Goal: Participate in discussion: Engage in conversation with other users on a specific topic

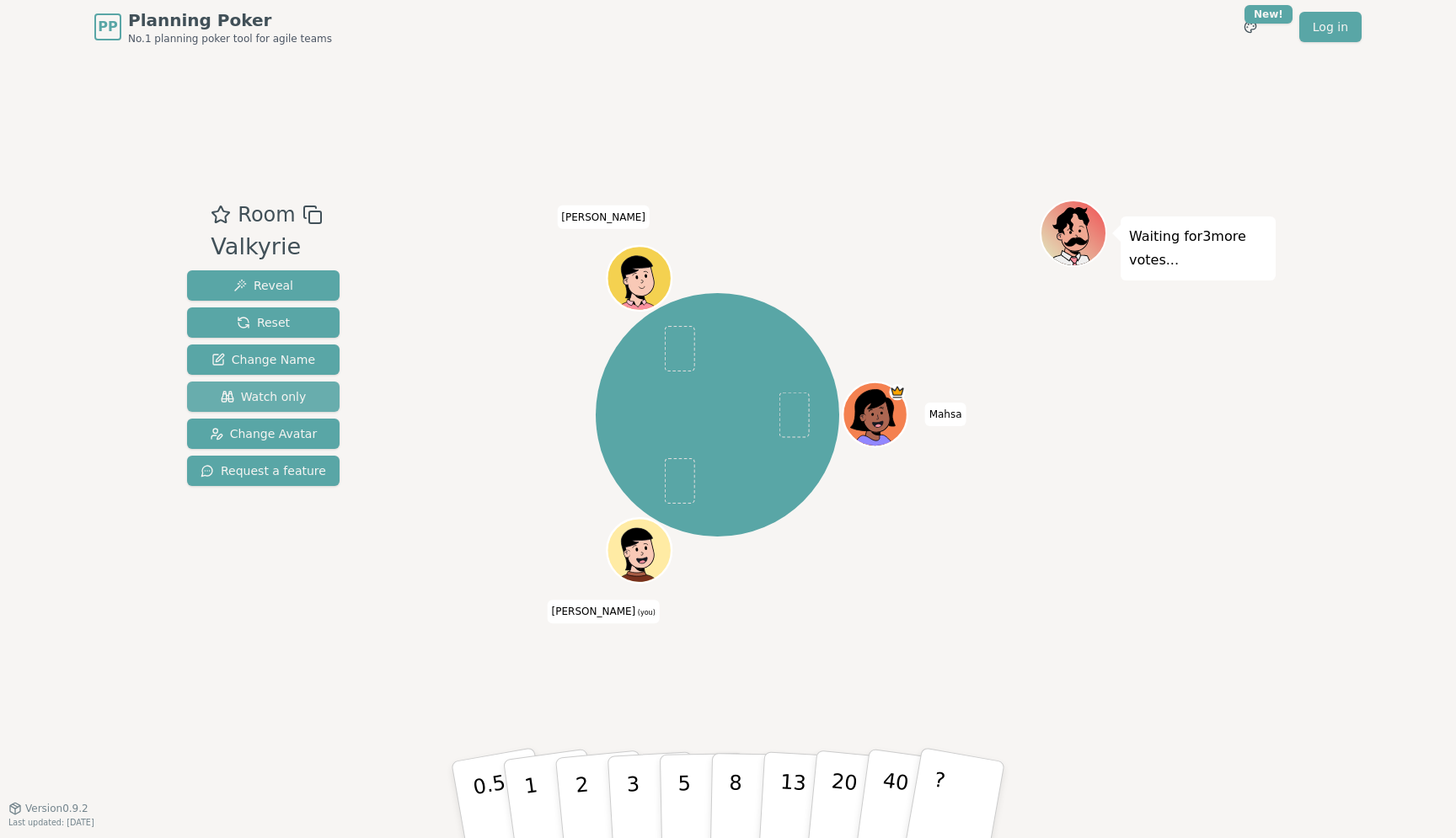
click at [287, 396] on span "Watch only" at bounding box center [264, 396] width 86 height 17
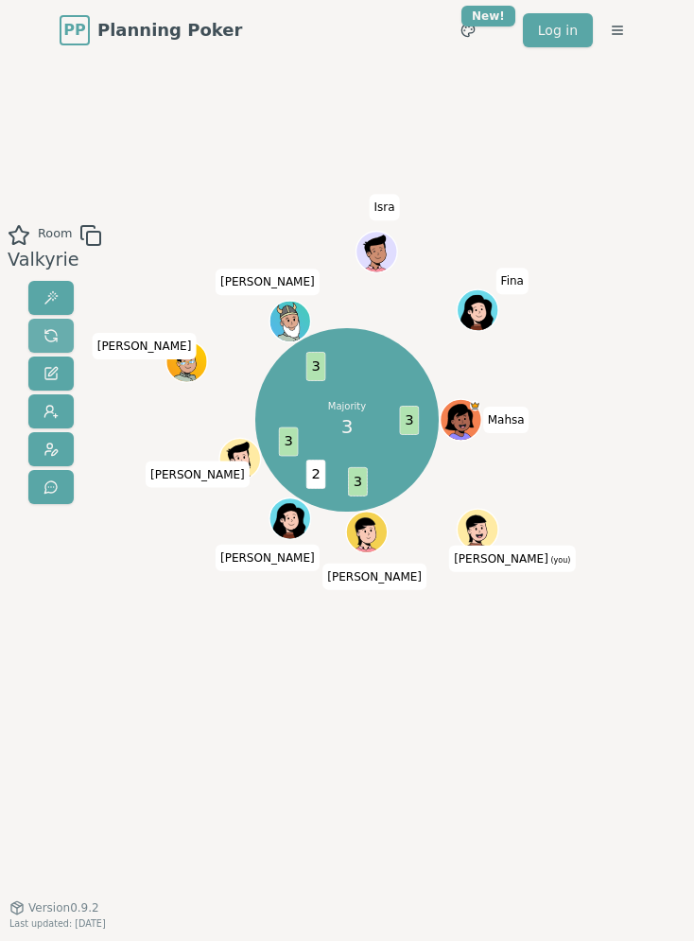
click at [49, 333] on span at bounding box center [50, 335] width 15 height 15
click at [49, 405] on span at bounding box center [50, 411] width 15 height 15
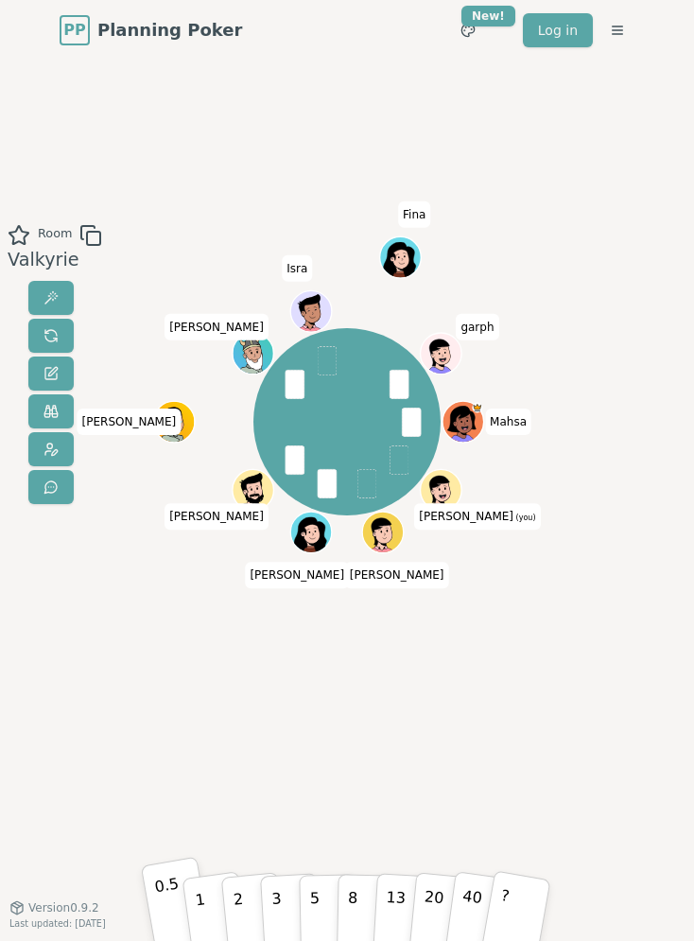
click at [177, 909] on p "0.5" at bounding box center [170, 903] width 35 height 67
click at [42, 295] on button at bounding box center [50, 298] width 45 height 34
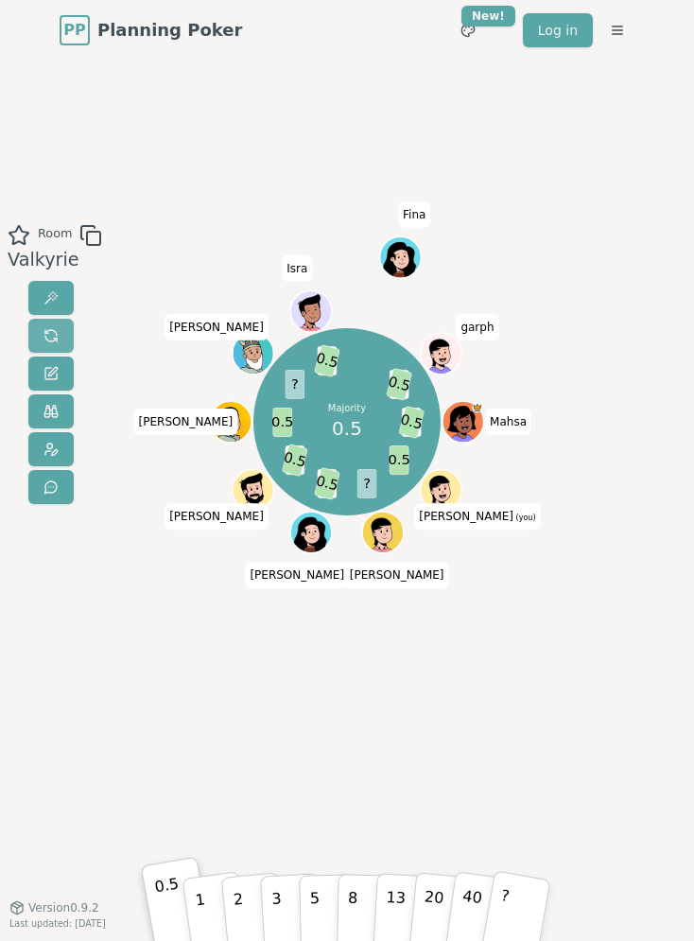
click at [44, 335] on span at bounding box center [50, 335] width 15 height 15
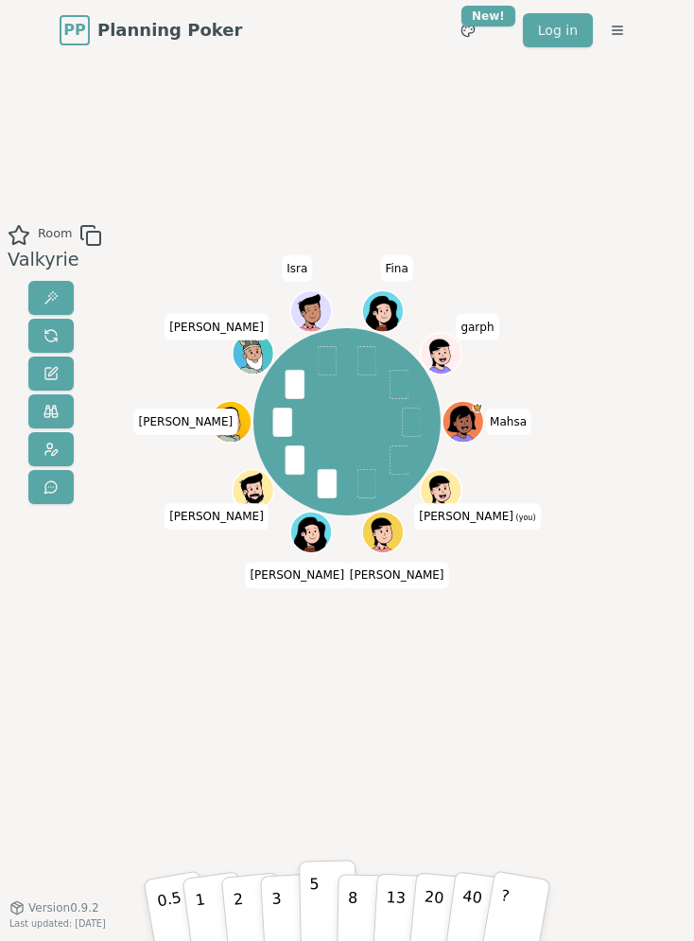
click at [311, 912] on p "5" at bounding box center [314, 903] width 11 height 64
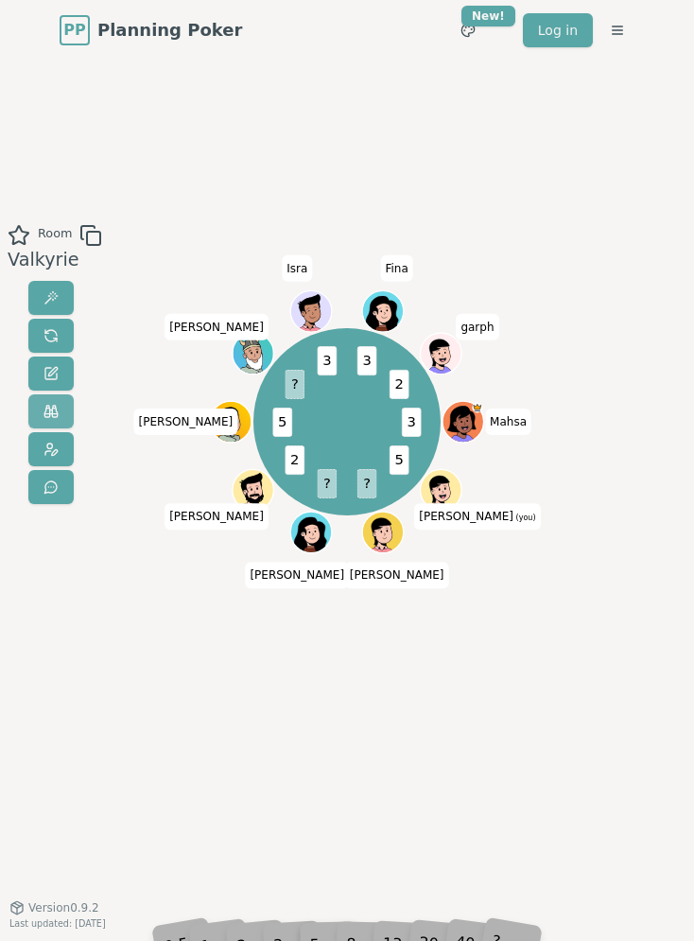
click at [50, 415] on span at bounding box center [50, 411] width 15 height 15
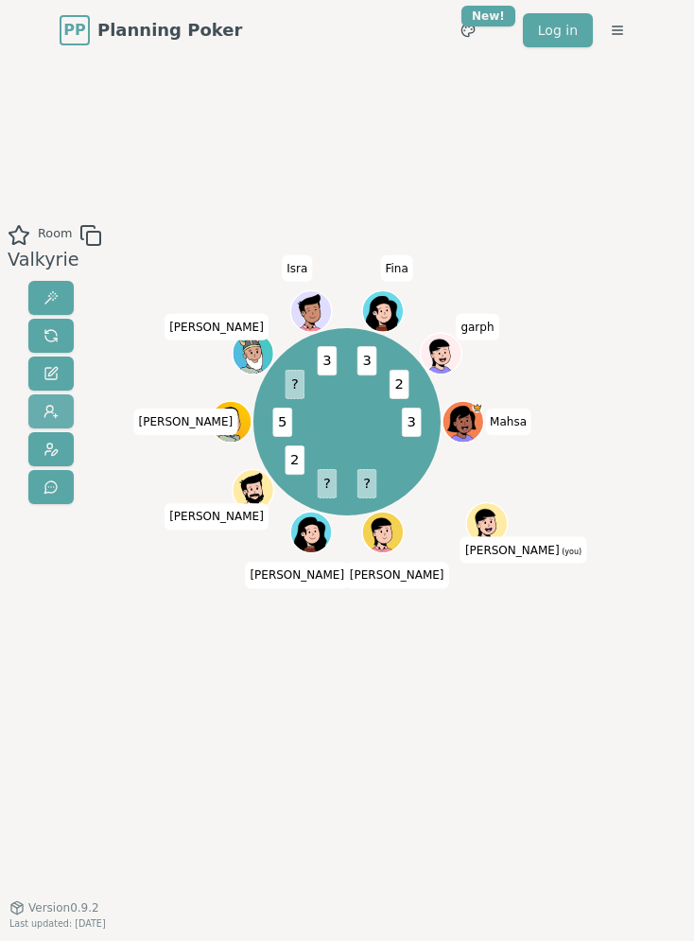
click at [50, 415] on span at bounding box center [50, 411] width 15 height 15
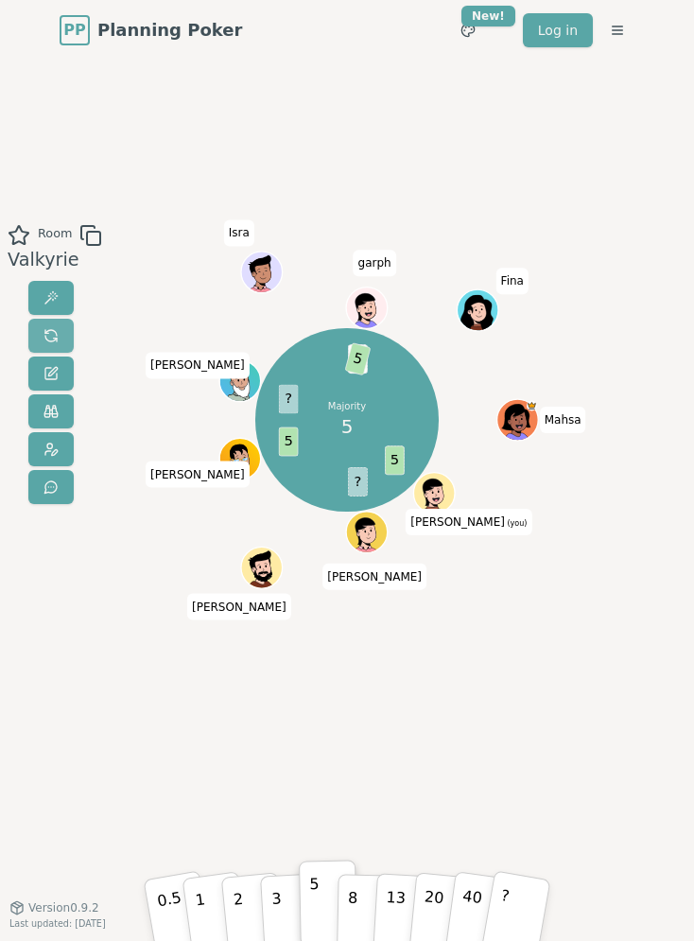
click at [48, 338] on span at bounding box center [50, 335] width 15 height 15
click at [323, 899] on button "5" at bounding box center [328, 903] width 59 height 86
click at [50, 413] on span at bounding box center [50, 411] width 15 height 15
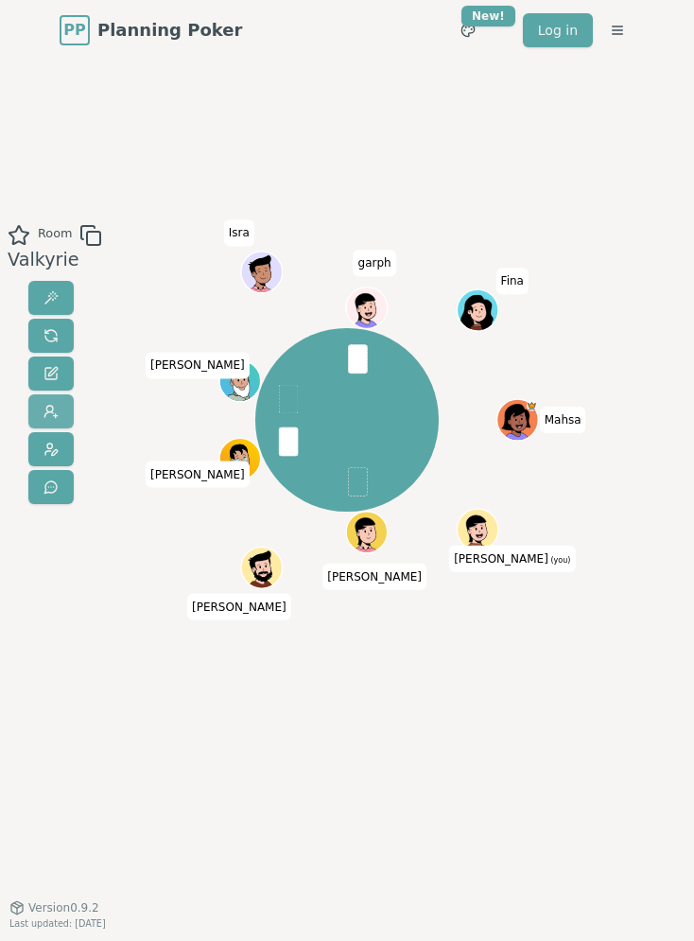
click at [49, 417] on span at bounding box center [50, 411] width 15 height 15
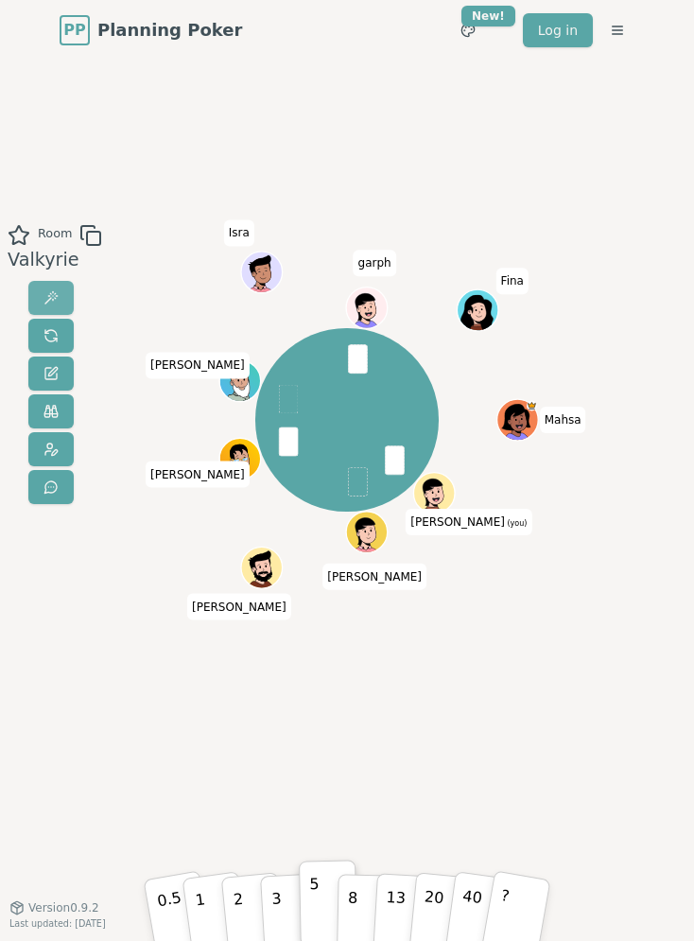
click at [45, 295] on span at bounding box center [50, 297] width 15 height 15
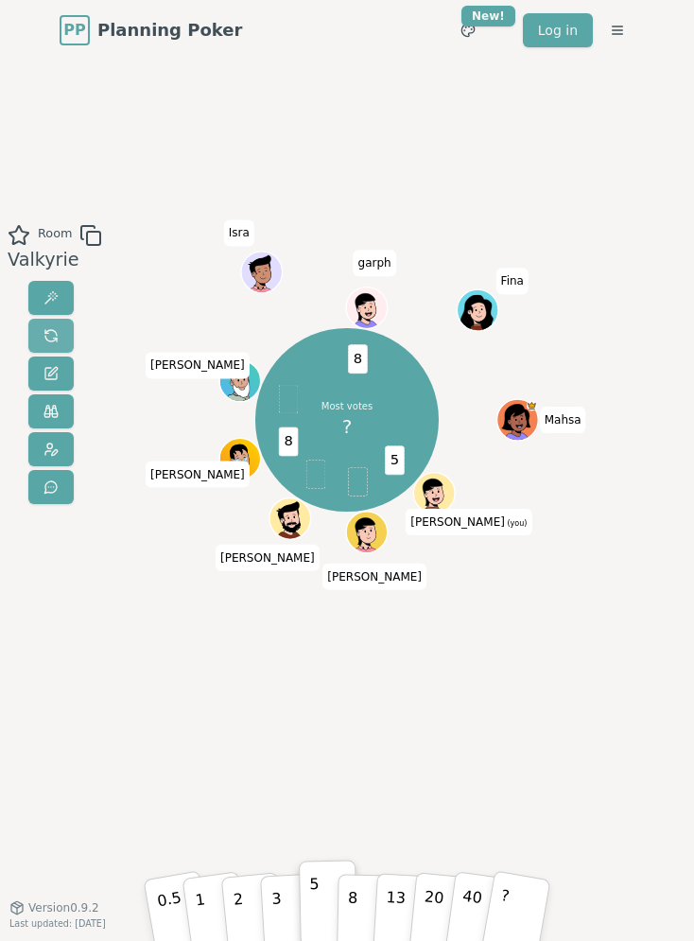
click at [53, 339] on span at bounding box center [50, 335] width 15 height 15
click at [330, 900] on button "5" at bounding box center [328, 903] width 59 height 86
click at [52, 298] on span at bounding box center [50, 297] width 15 height 15
